Goal: Information Seeking & Learning: Find specific fact

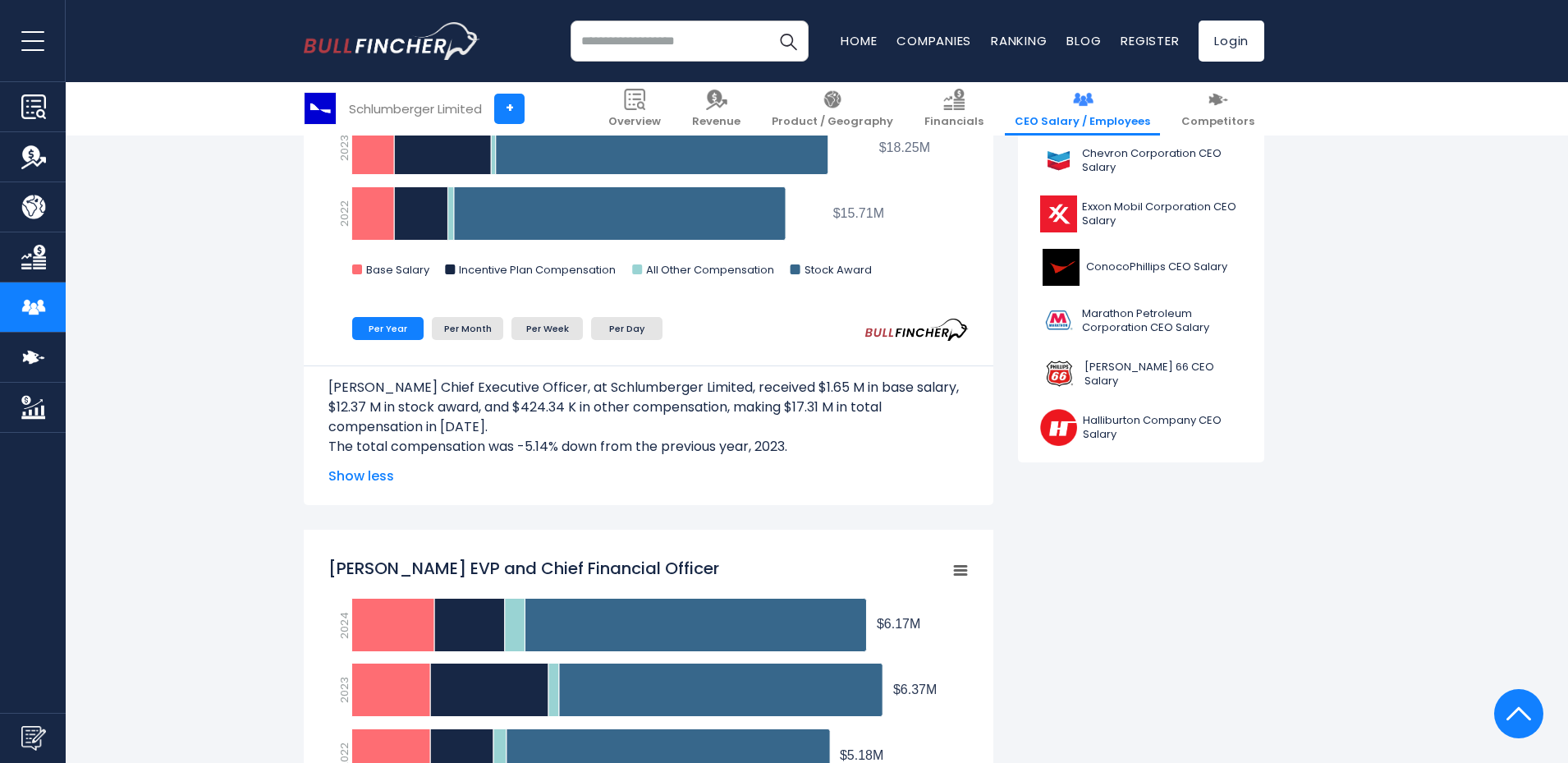
scroll to position [658, 0]
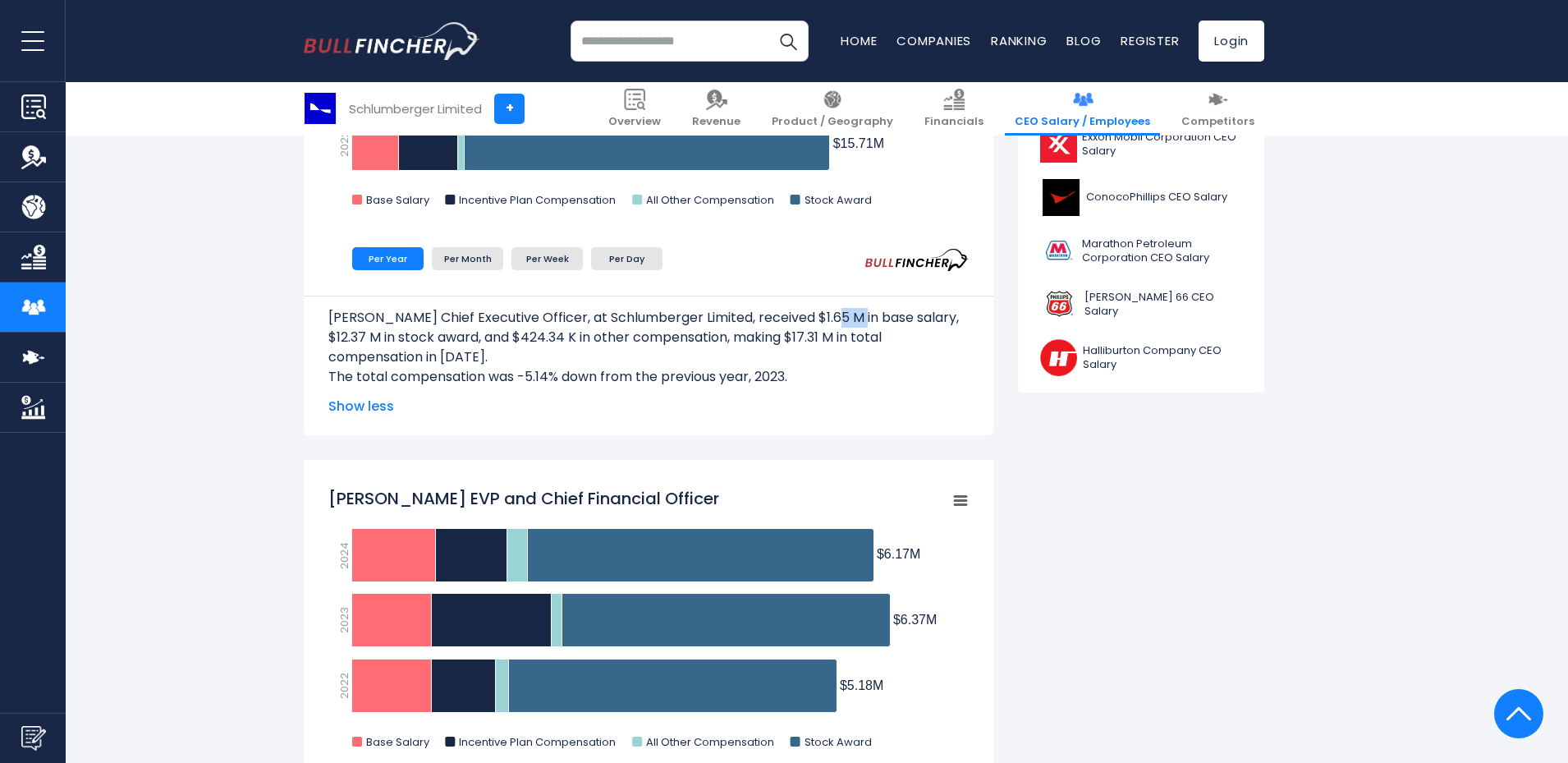
drag, startPoint x: 820, startPoint y: 319, endPoint x: 843, endPoint y: 318, distance: 23.0
click at [843, 318] on p "[PERSON_NAME] Chief Executive Officer, at Schlumberger Limited, received $1.65 …" at bounding box center [648, 337] width 640 height 59
drag, startPoint x: 335, startPoint y: 336, endPoint x: 366, endPoint y: 336, distance: 31.0
click at [366, 336] on p "[PERSON_NAME] Chief Executive Officer, at Schlumberger Limited, received $1.65 …" at bounding box center [648, 337] width 640 height 59
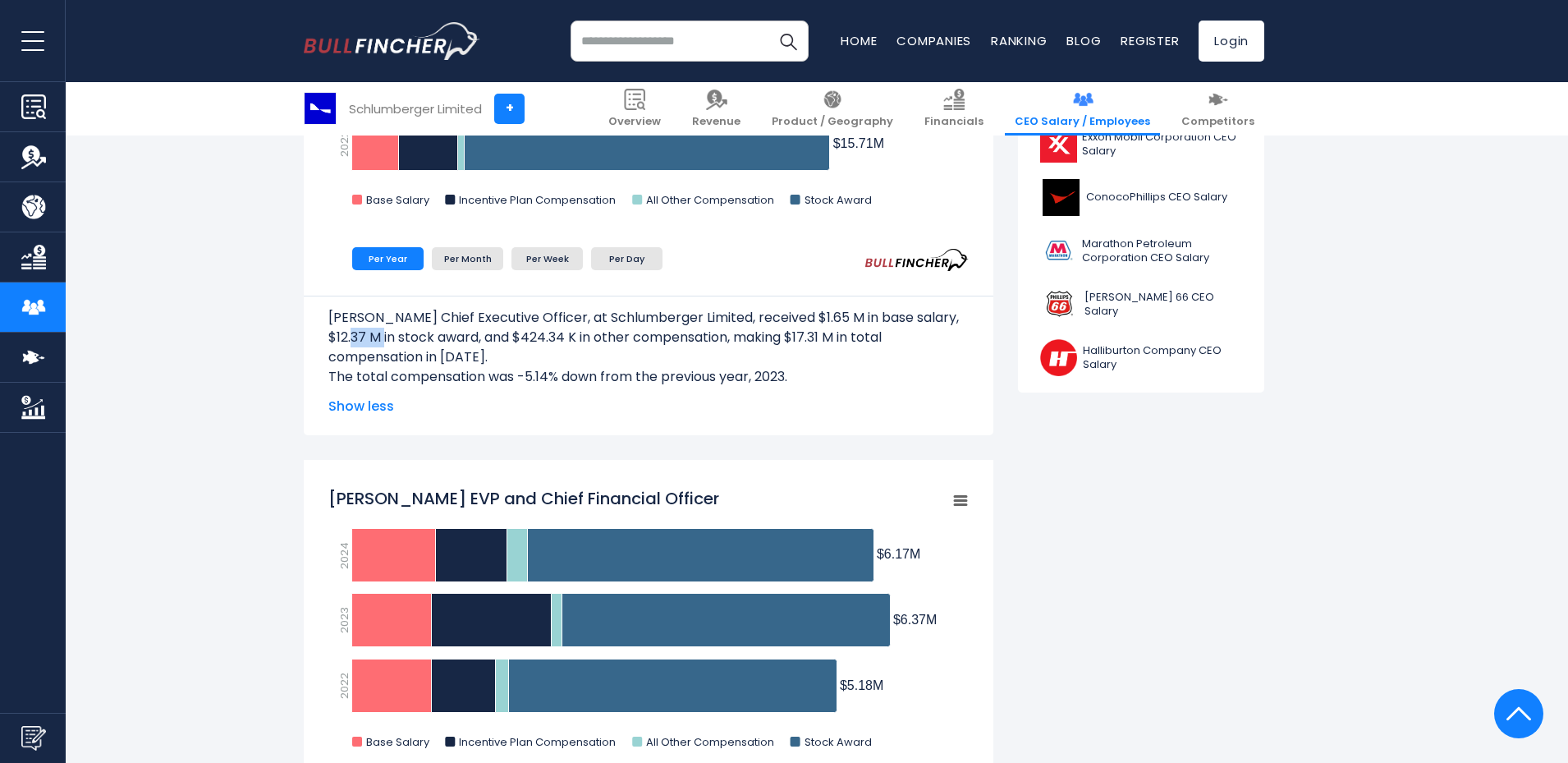
click at [366, 336] on p "[PERSON_NAME] Chief Executive Officer, at Schlumberger Limited, received $1.65 …" at bounding box center [648, 337] width 640 height 59
drag, startPoint x: 528, startPoint y: 342, endPoint x: 553, endPoint y: 343, distance: 25.0
click at [553, 343] on p "[PERSON_NAME] Chief Executive Officer, at Schlumberger Limited, received $1.65 …" at bounding box center [648, 337] width 640 height 59
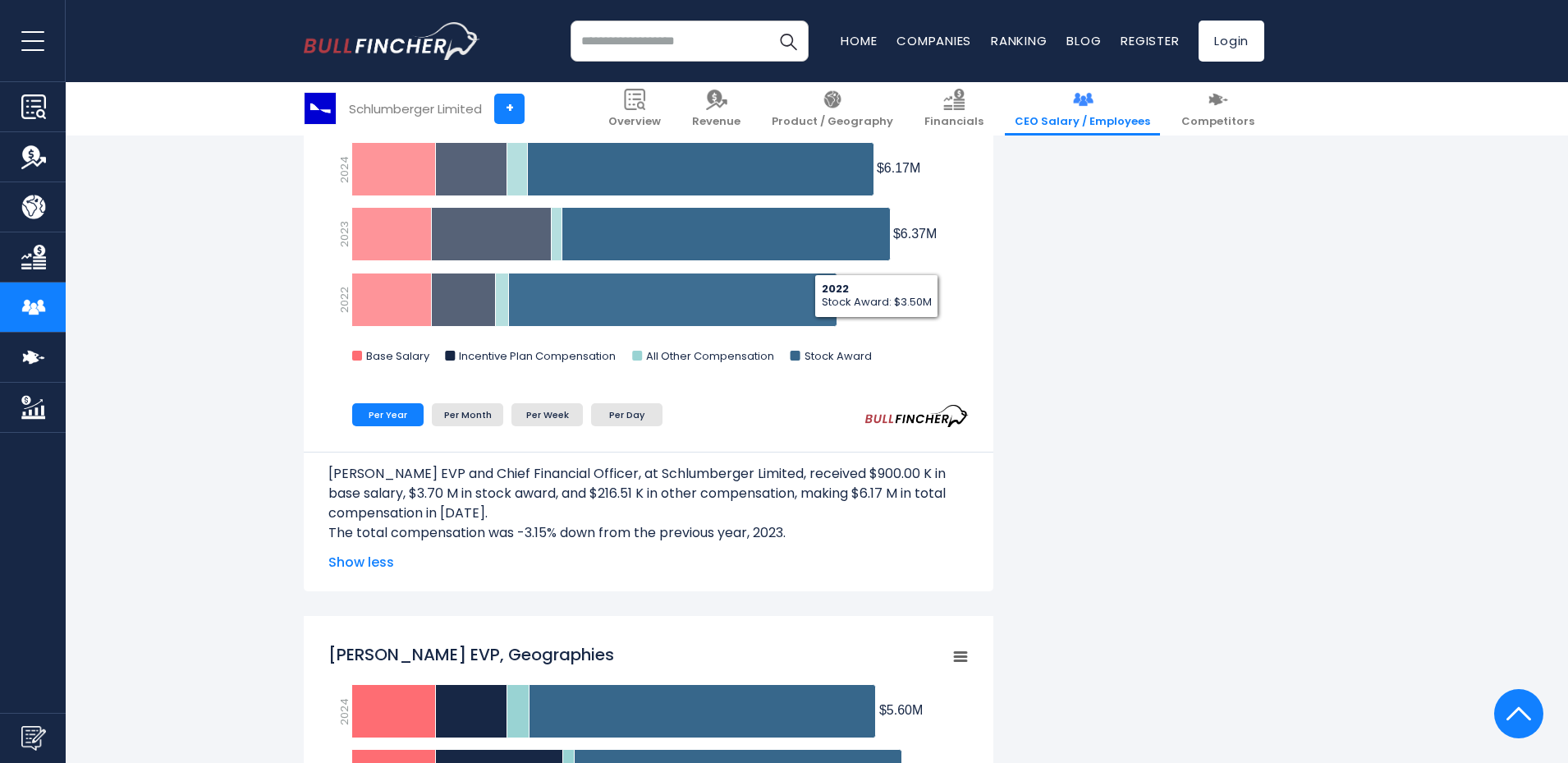
scroll to position [1150, 0]
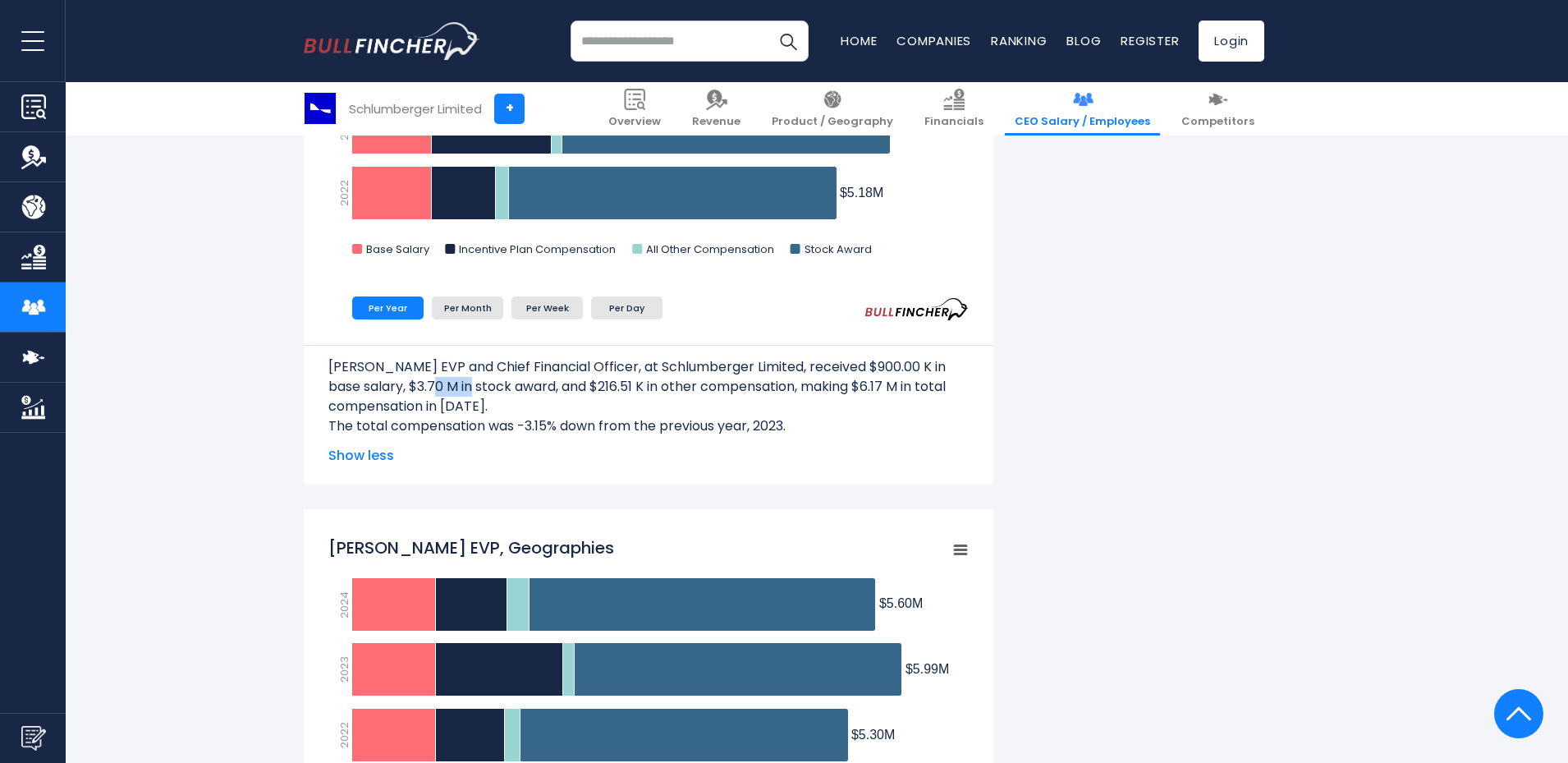
drag, startPoint x: 428, startPoint y: 386, endPoint x: 477, endPoint y: 384, distance: 49.0
click at [464, 387] on p "[PERSON_NAME] EVP and Chief Financial Officer, at Schlumberger Limited, receive…" at bounding box center [648, 387] width 640 height 59
click at [494, 384] on p "[PERSON_NAME] EVP and Chief Financial Officer, at Schlumberger Limited, receive…" at bounding box center [648, 387] width 640 height 59
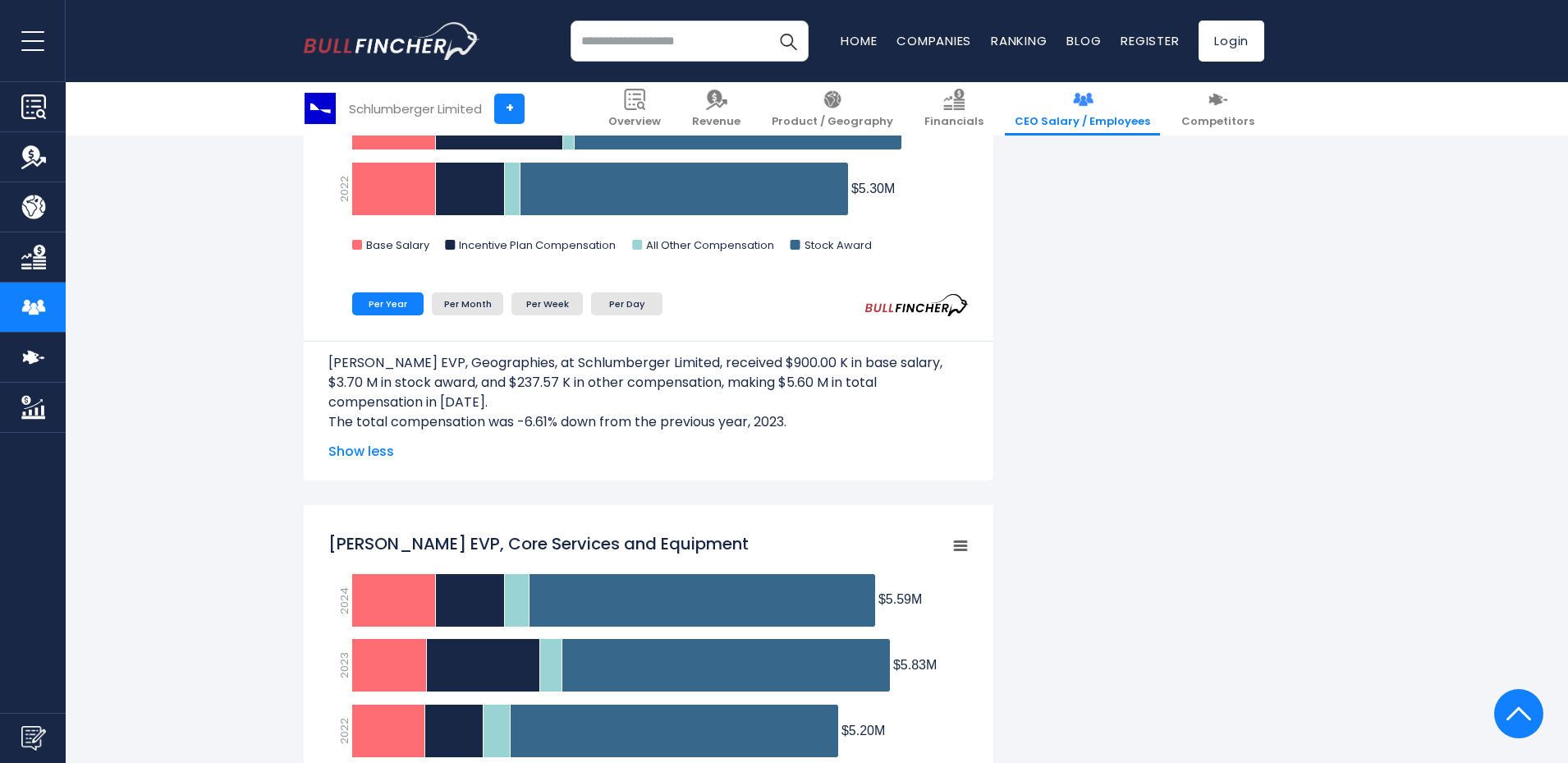
scroll to position [1725, 0]
